Goal: Find specific page/section: Find specific page/section

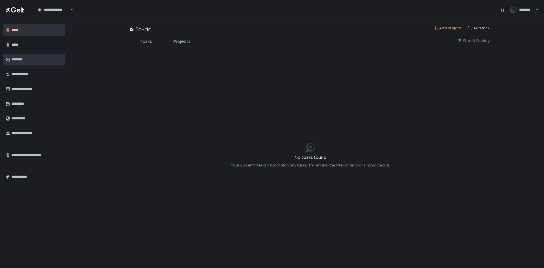
click at [25, 61] on div "********" at bounding box center [36, 60] width 51 height 10
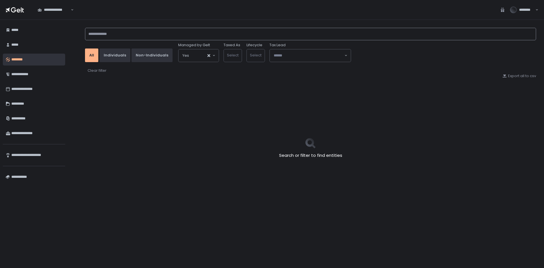
click at [162, 32] on input at bounding box center [310, 34] width 451 height 12
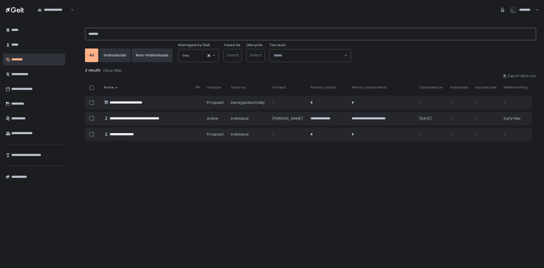
type input "*******"
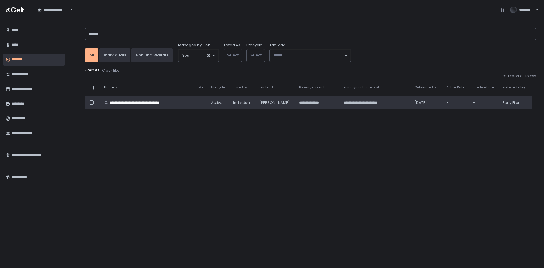
click at [210, 103] on td "active" at bounding box center [219, 103] width 22 height 14
